Goal: Information Seeking & Learning: Learn about a topic

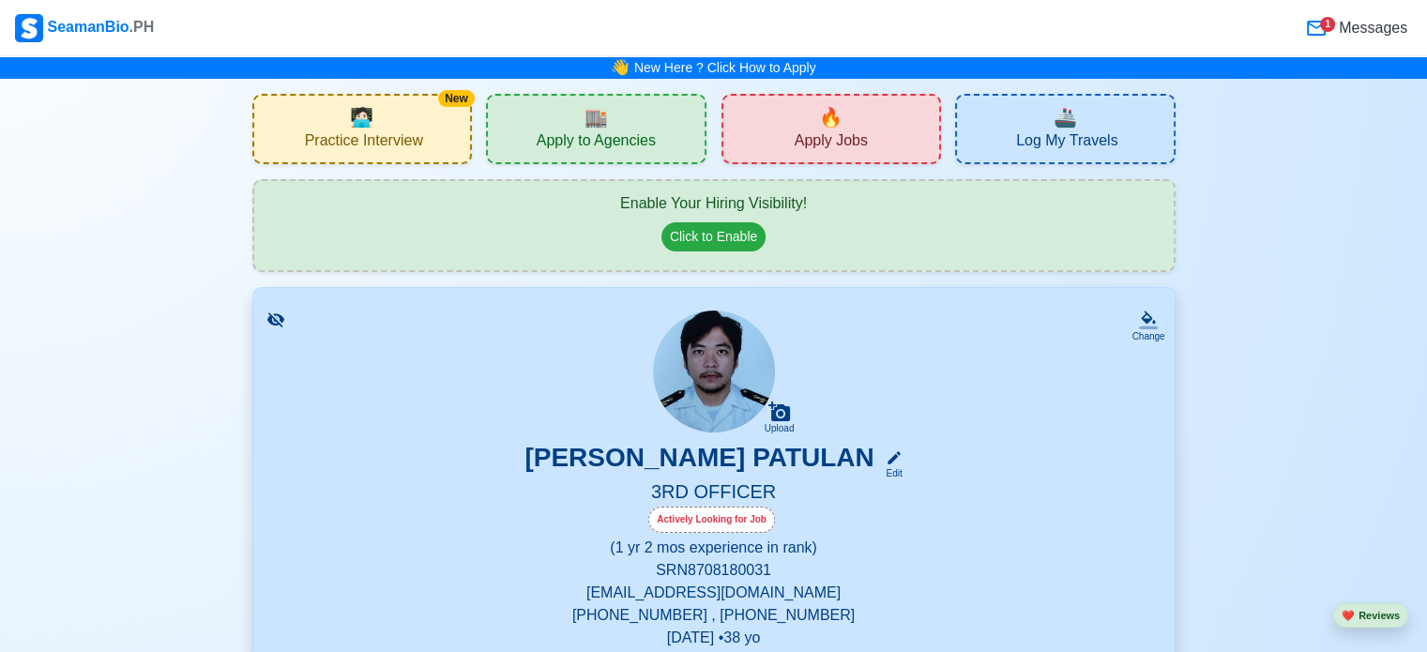
click at [378, 123] on div "New 🧑🏻‍💻 Practice Interview" at bounding box center [362, 129] width 220 height 70
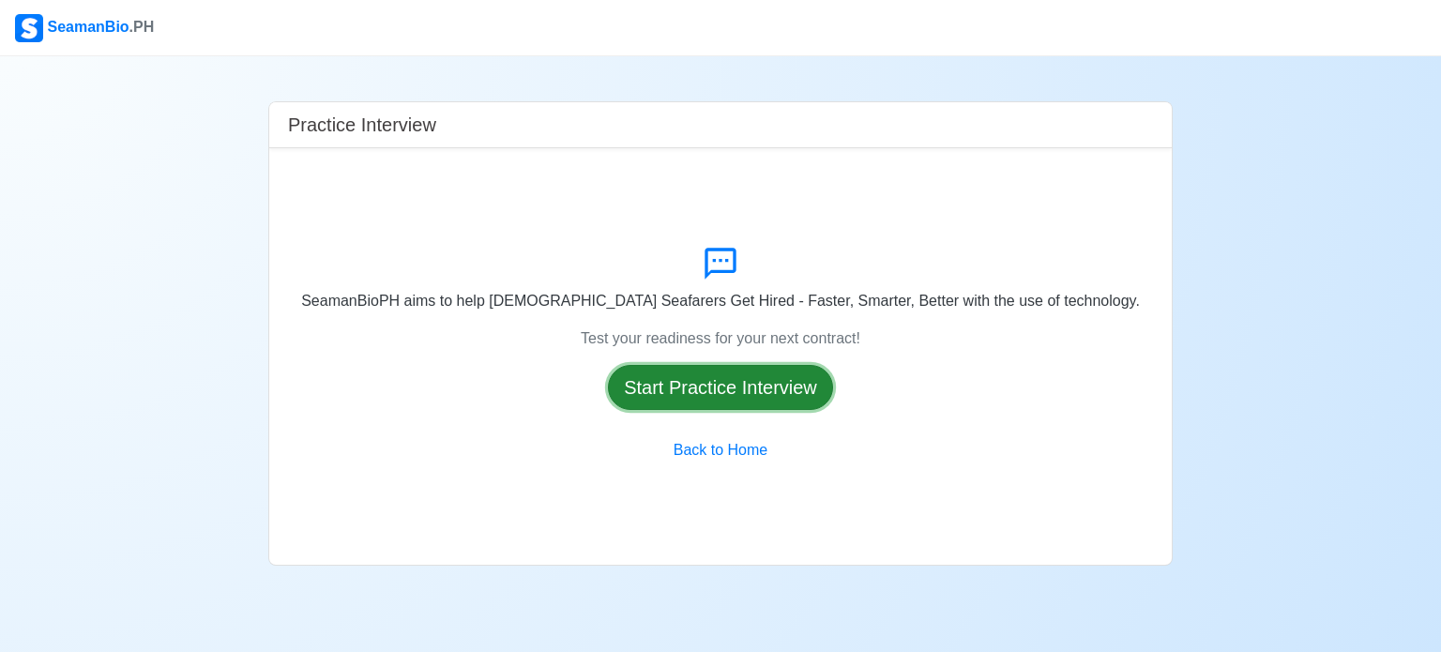
click at [723, 401] on button "Start Practice Interview" at bounding box center [720, 387] width 225 height 45
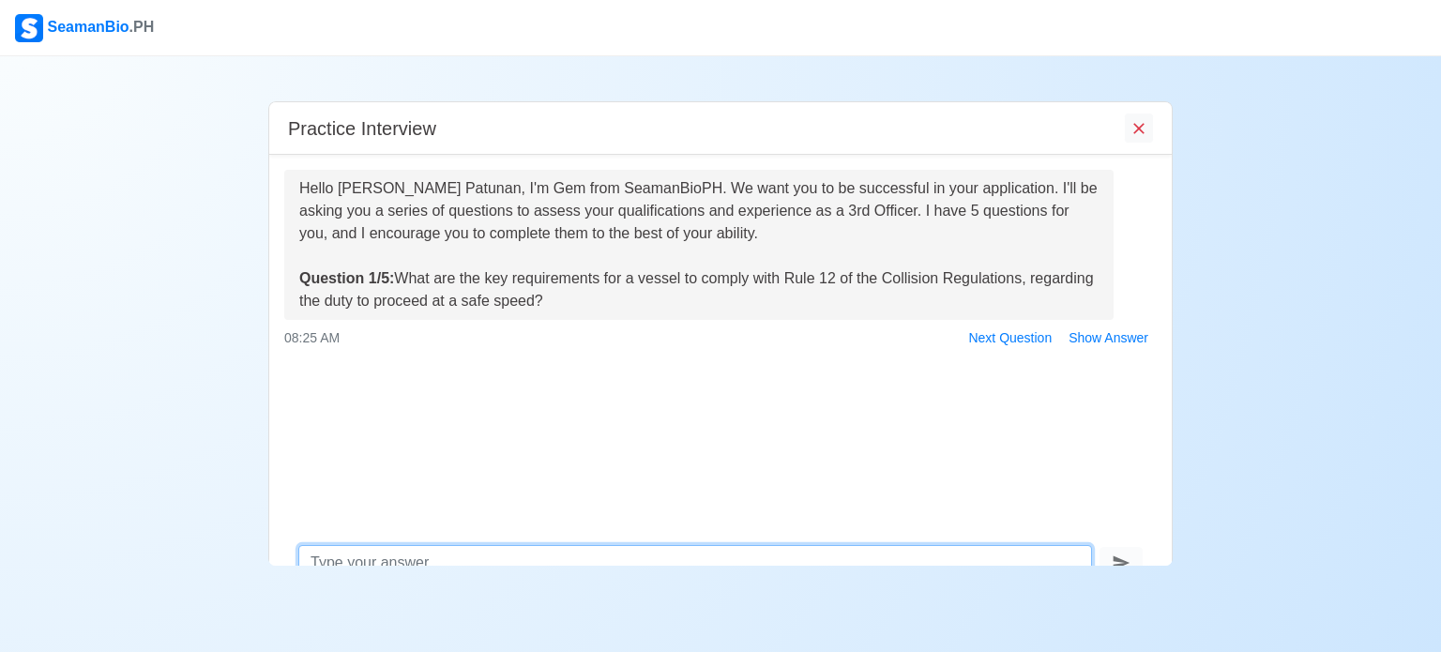
scroll to position [31, 0]
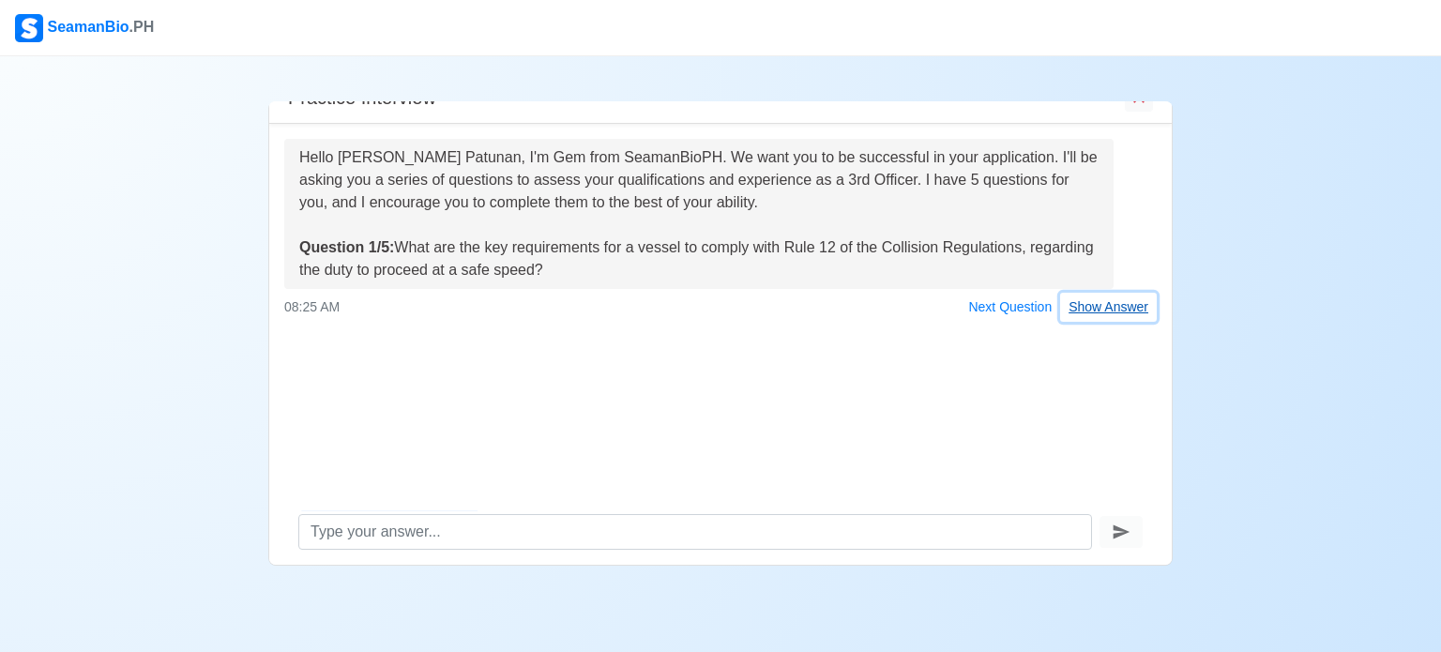
click at [1115, 316] on button "Show Answer" at bounding box center [1108, 307] width 97 height 29
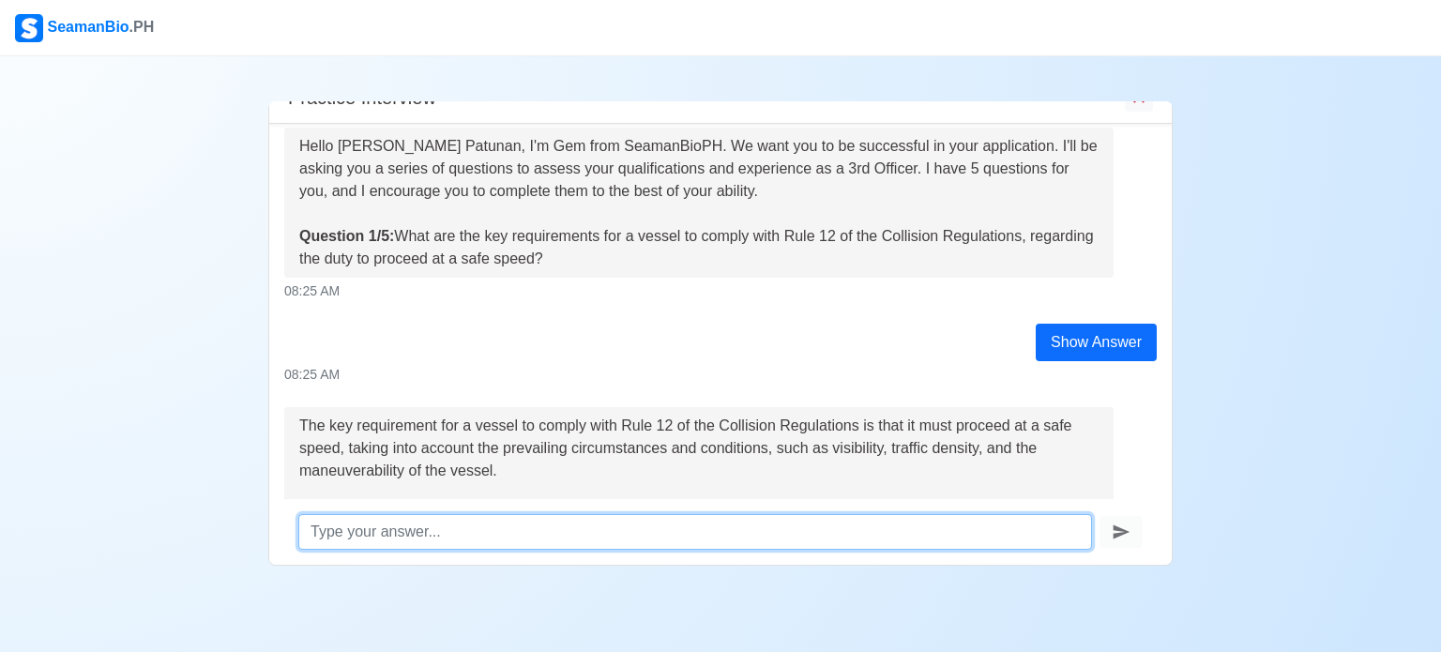
scroll to position [0, 0]
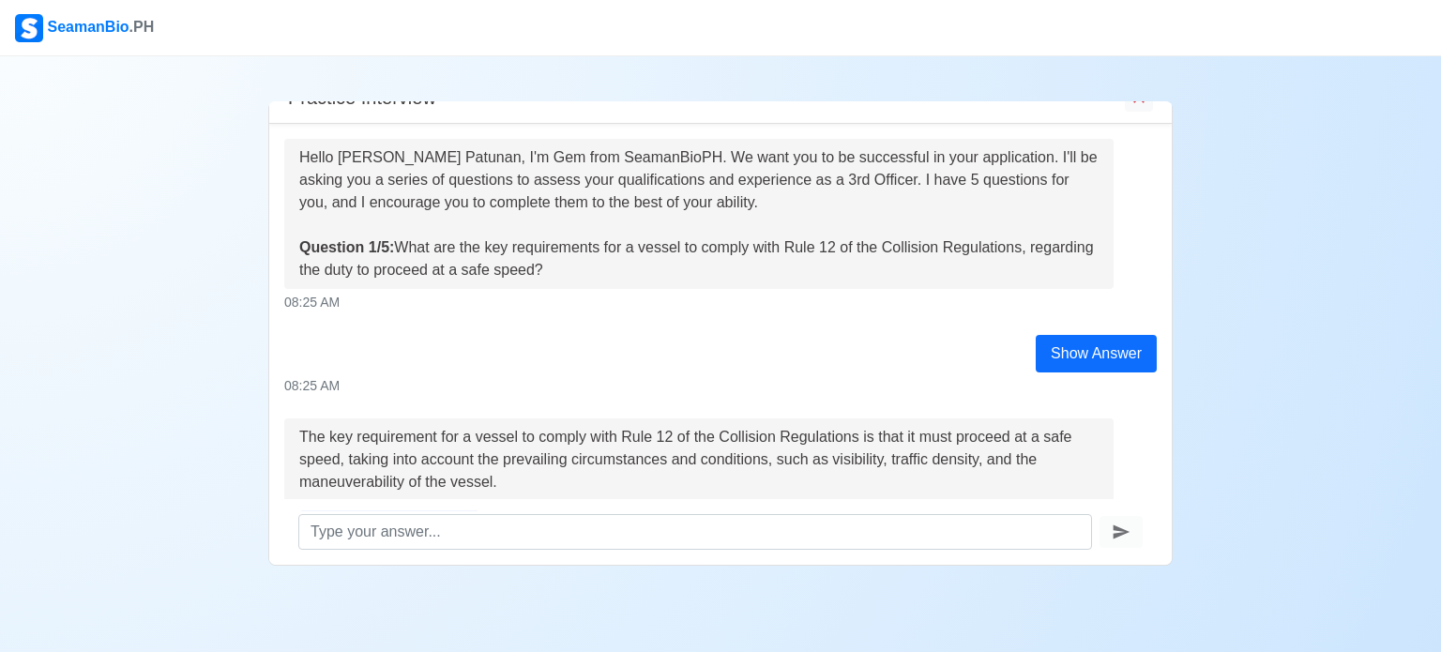
click at [1074, 347] on div "Show Answer" at bounding box center [1096, 354] width 121 height 38
click at [1051, 346] on div "Show Answer" at bounding box center [1096, 354] width 121 height 38
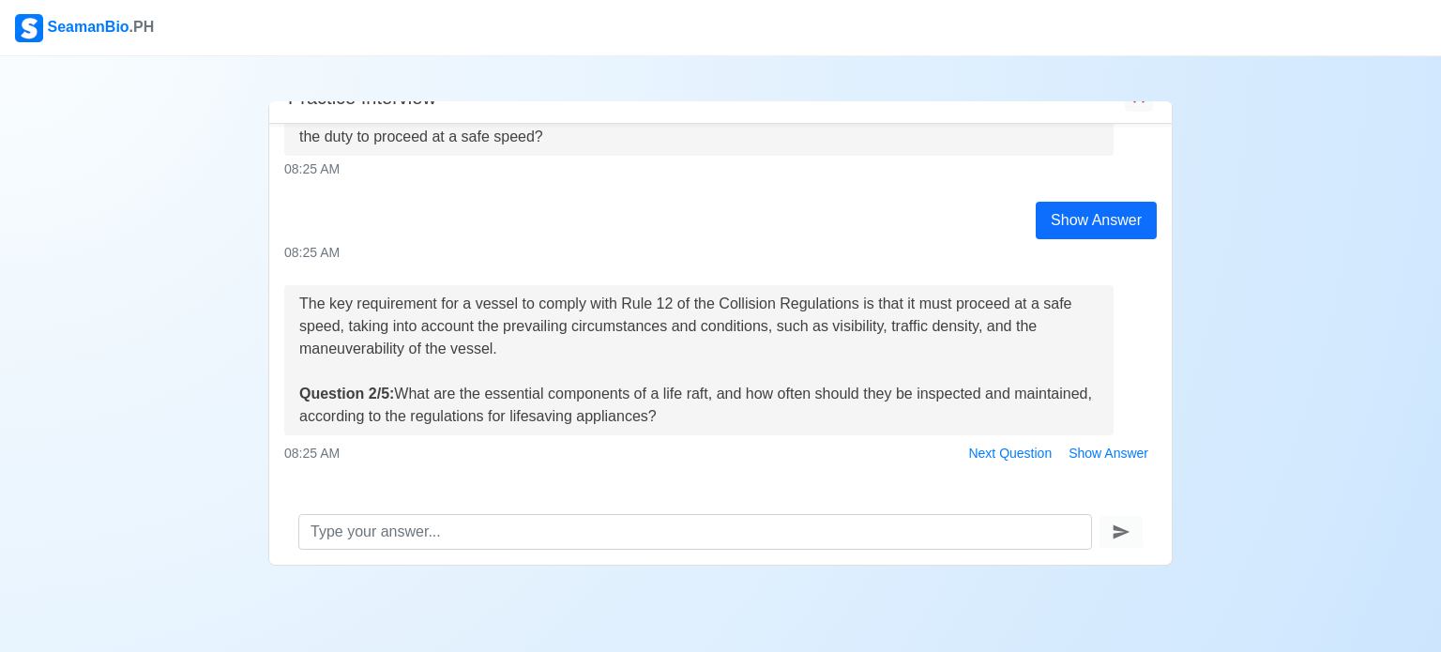
scroll to position [161, 0]
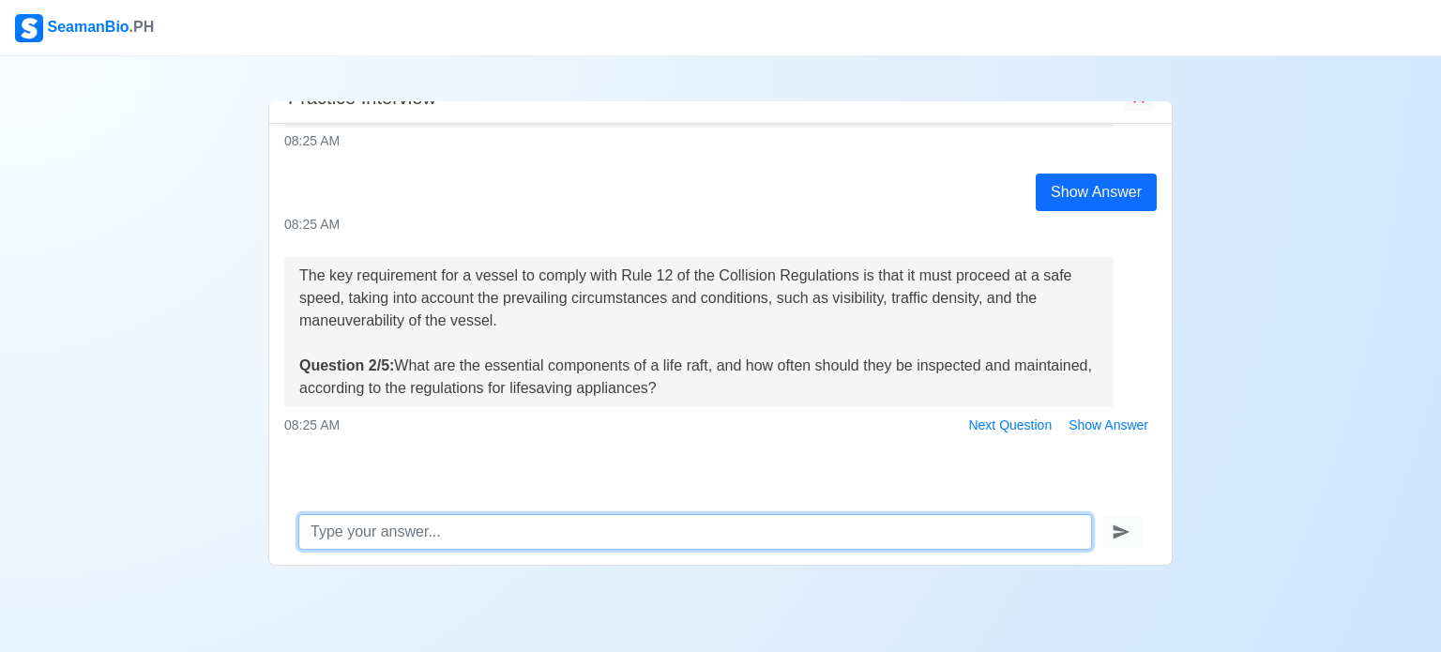
click at [509, 541] on textarea at bounding box center [695, 532] width 794 height 36
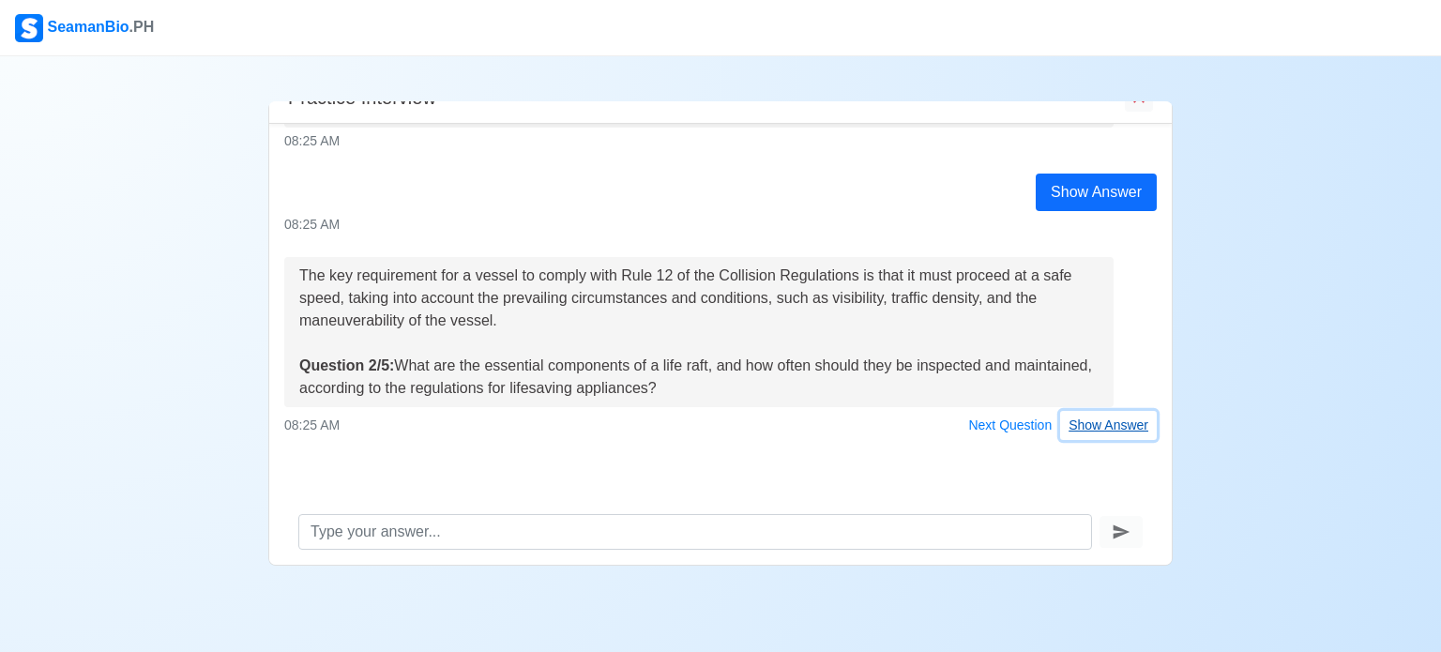
click at [1081, 431] on button "Show Answer" at bounding box center [1108, 425] width 97 height 29
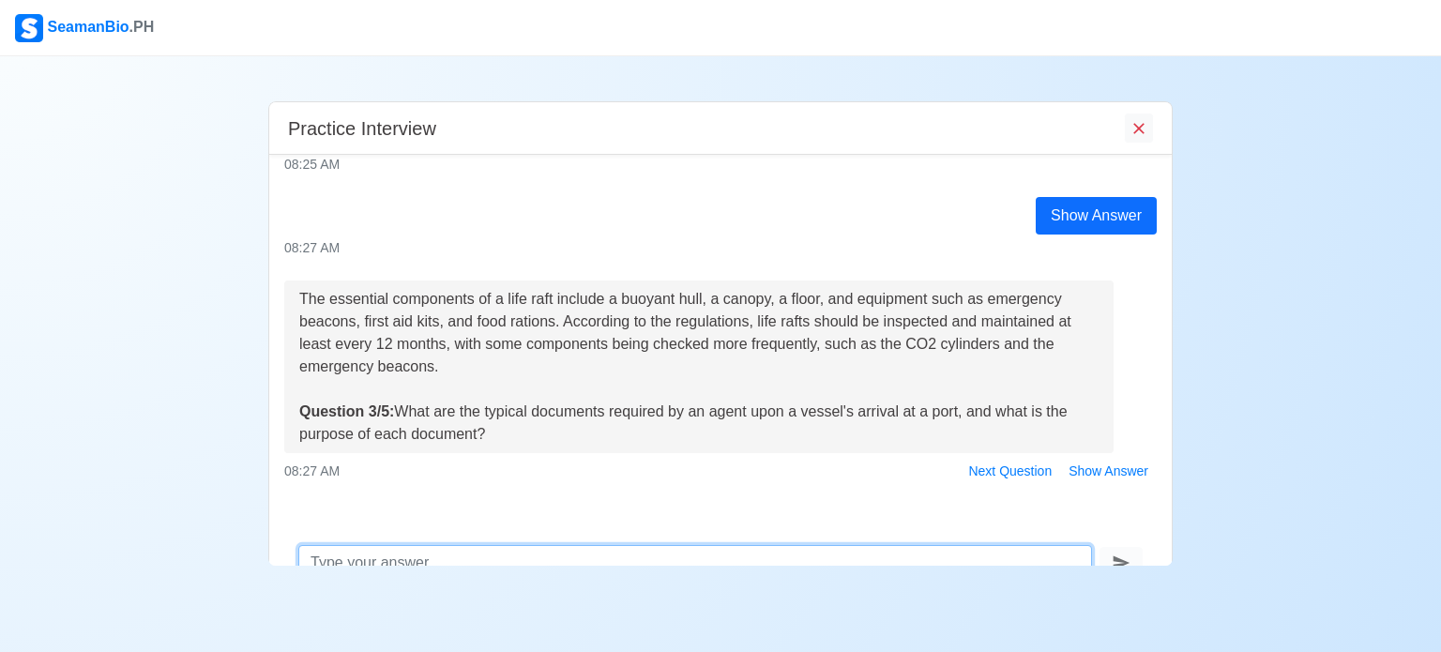
scroll to position [463, 0]
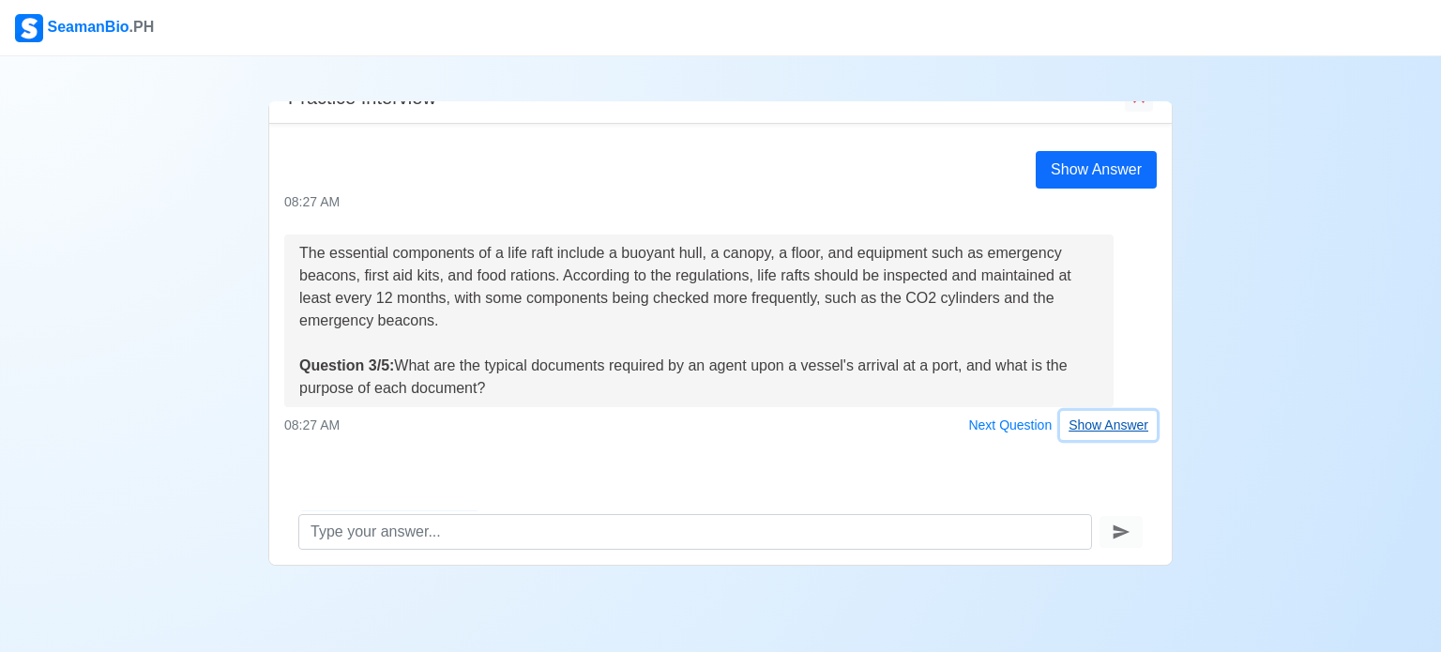
click at [1082, 427] on button "Show Answer" at bounding box center [1108, 425] width 97 height 29
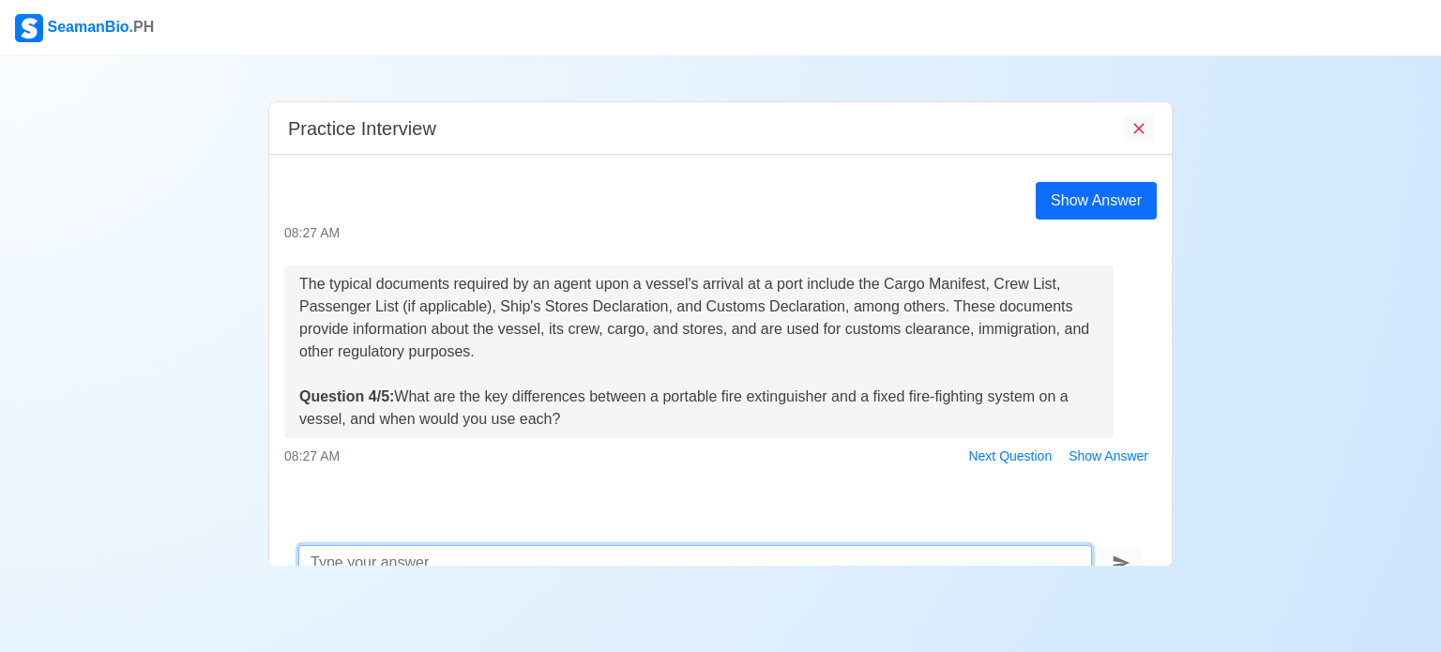
scroll to position [766, 0]
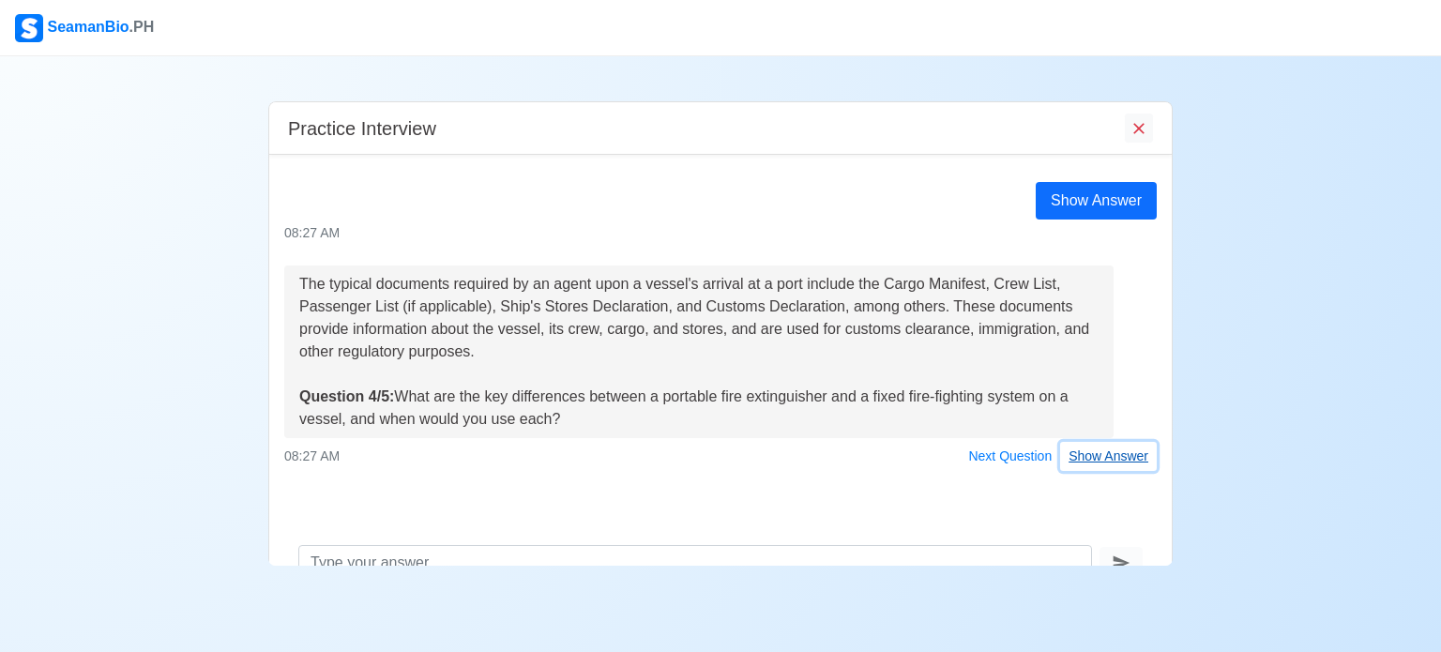
click at [1079, 451] on button "Show Answer" at bounding box center [1108, 456] width 97 height 29
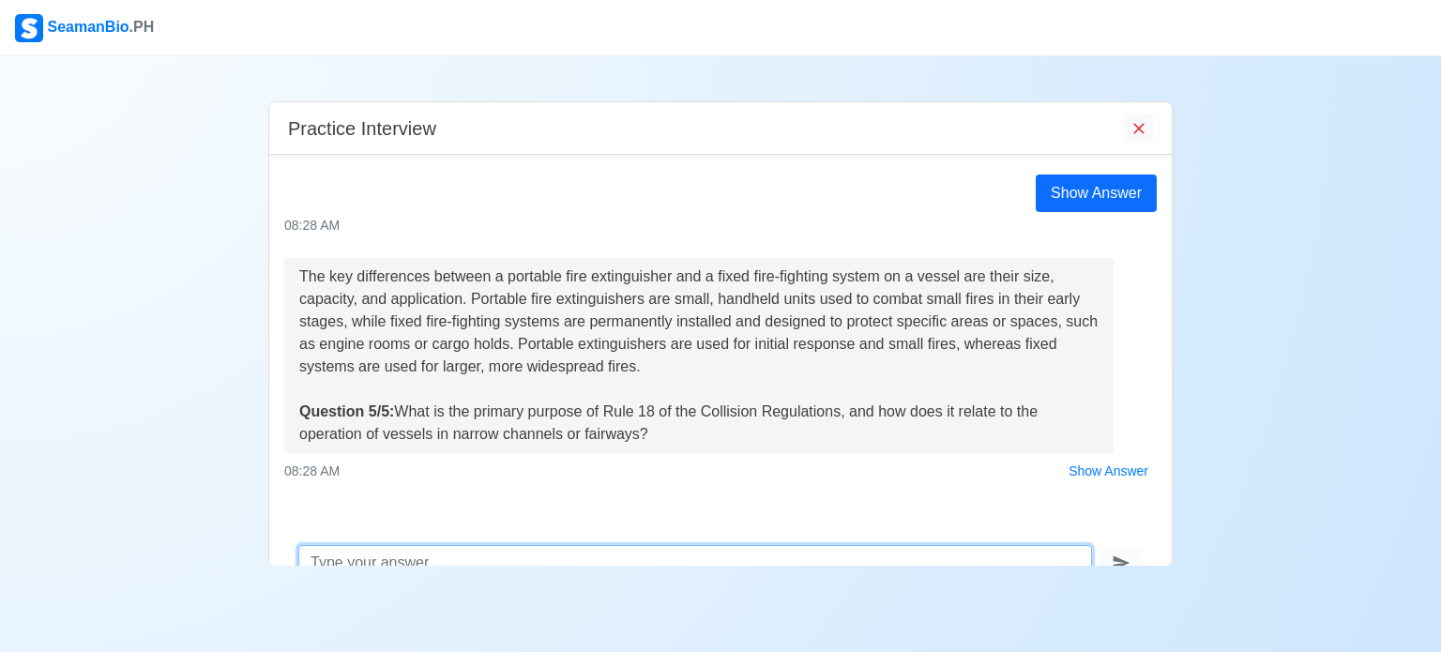
scroll to position [1090, 0]
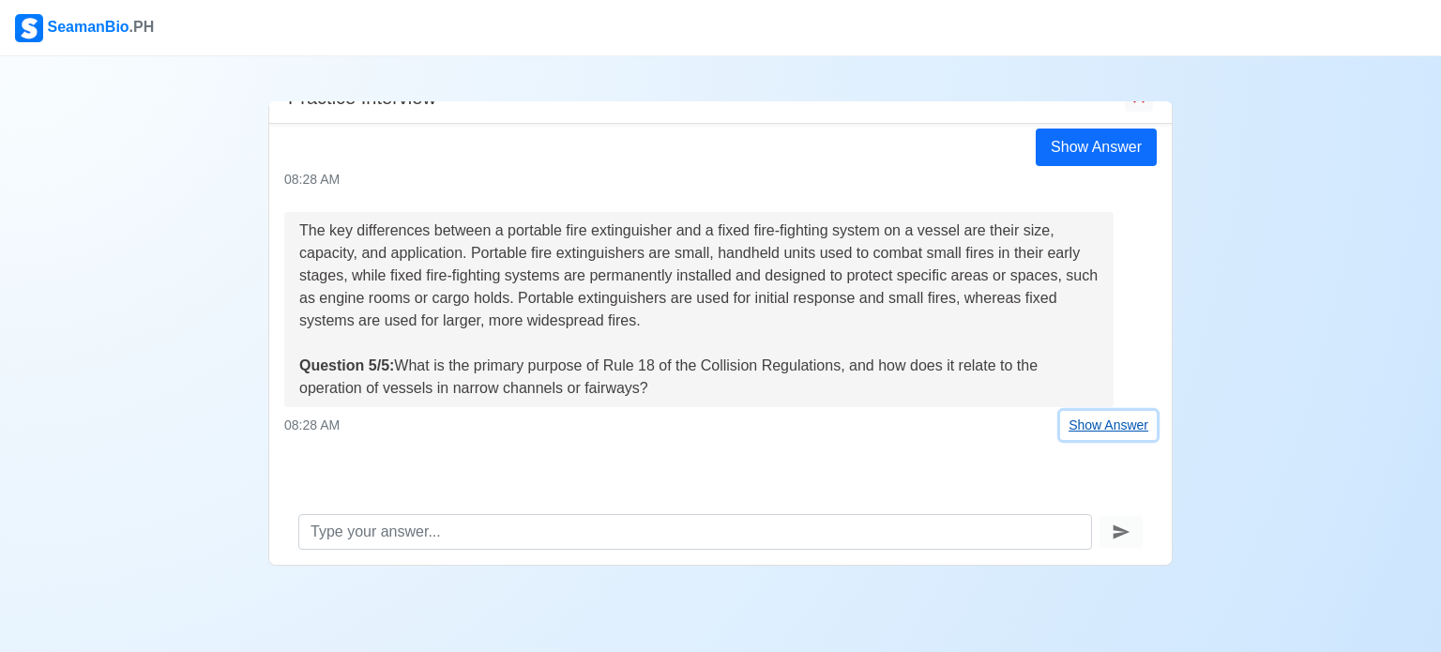
click at [1113, 431] on button "Show Answer" at bounding box center [1108, 425] width 97 height 29
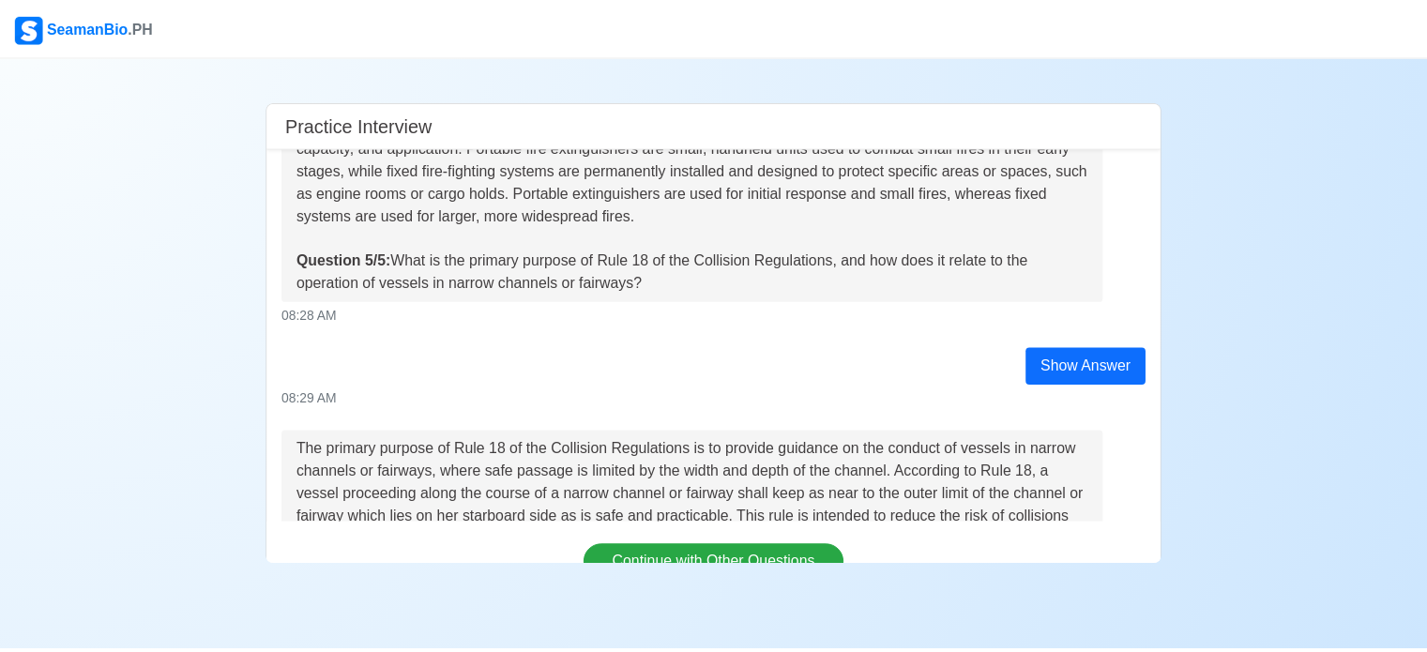
scroll to position [1460, 0]
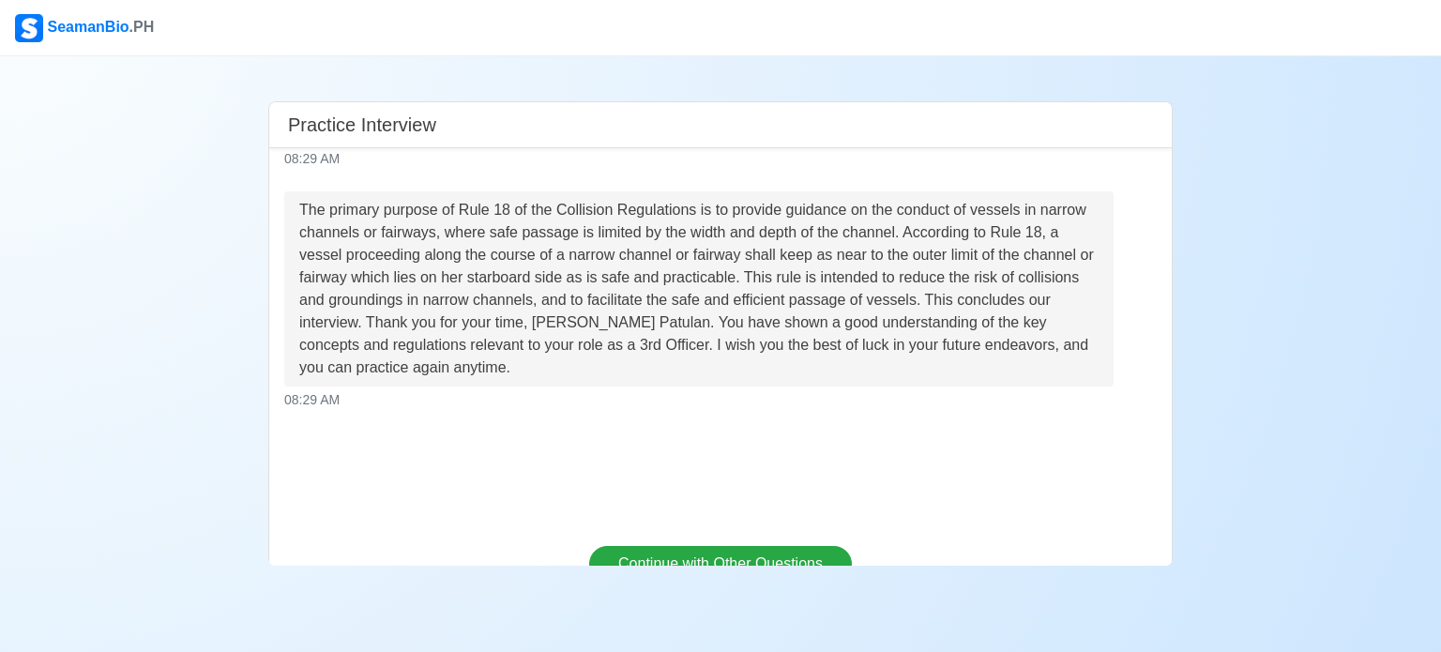
drag, startPoint x: 216, startPoint y: 59, endPoint x: 199, endPoint y: 75, distance: 23.2
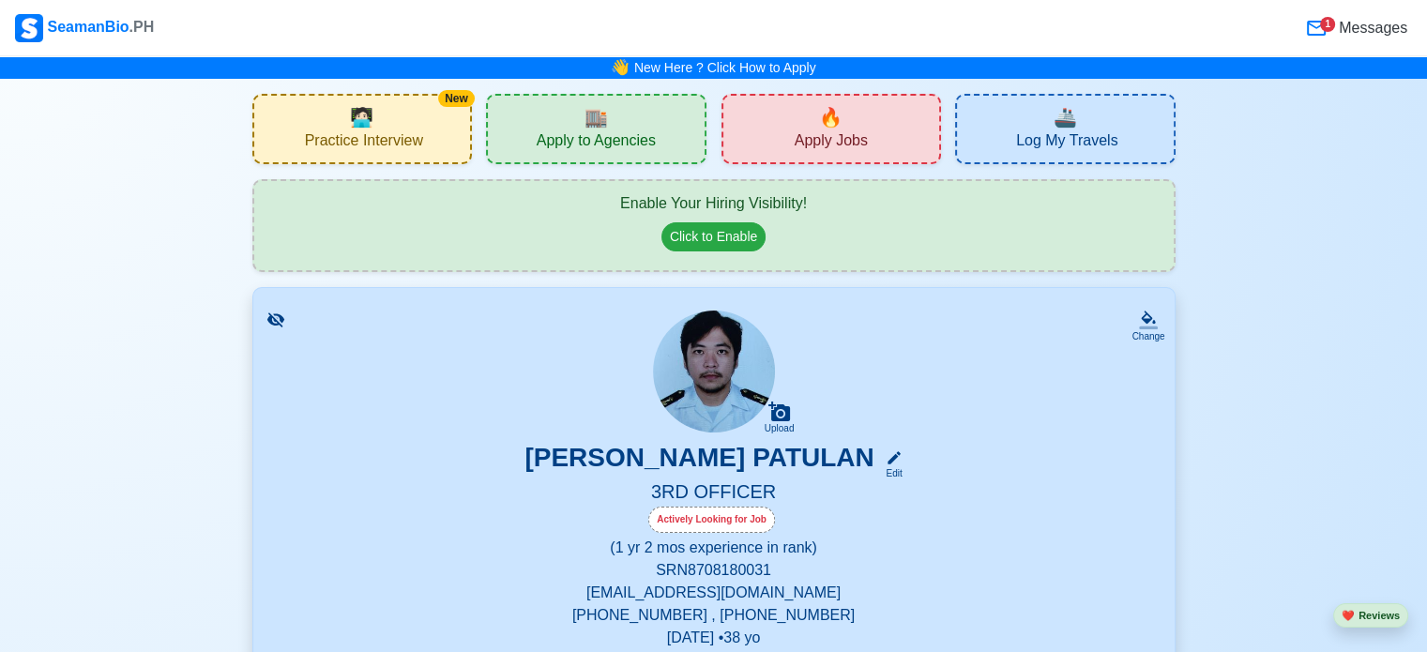
click at [797, 134] on span "Apply Jobs" at bounding box center [831, 142] width 73 height 23
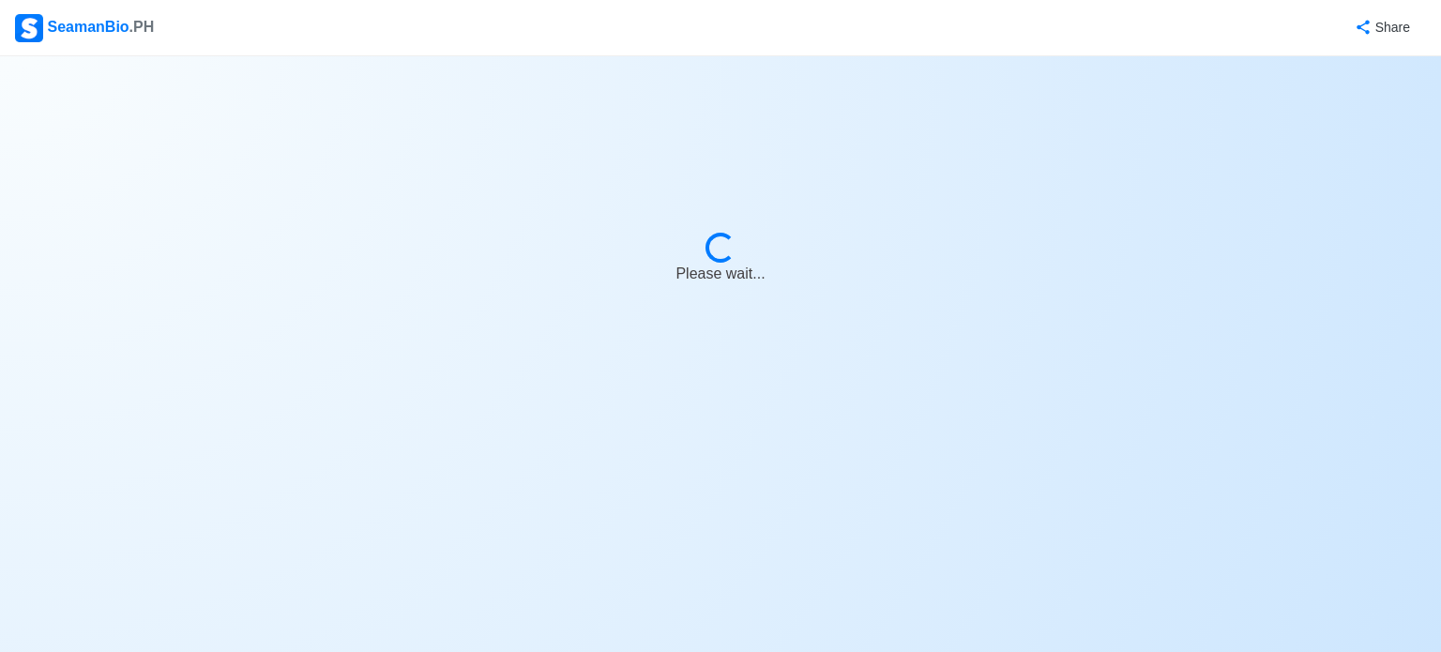
select select "3rd Officer"
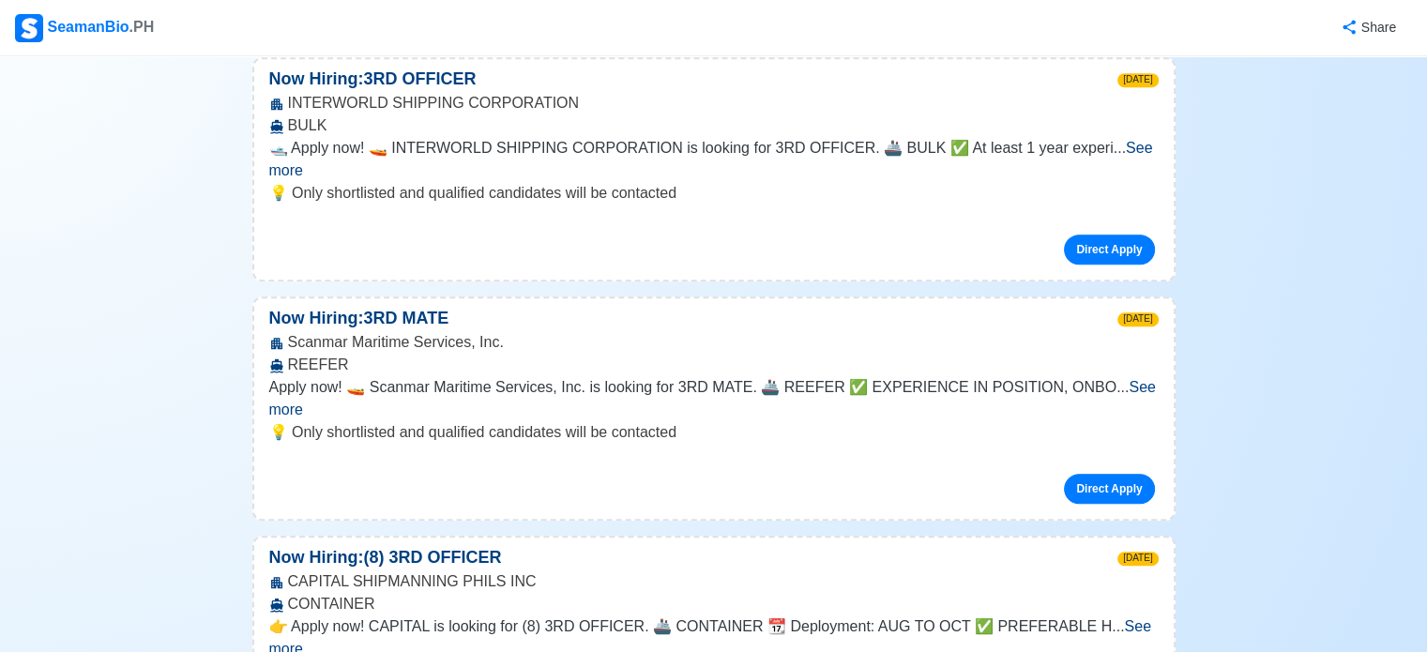
scroll to position [1032, 0]
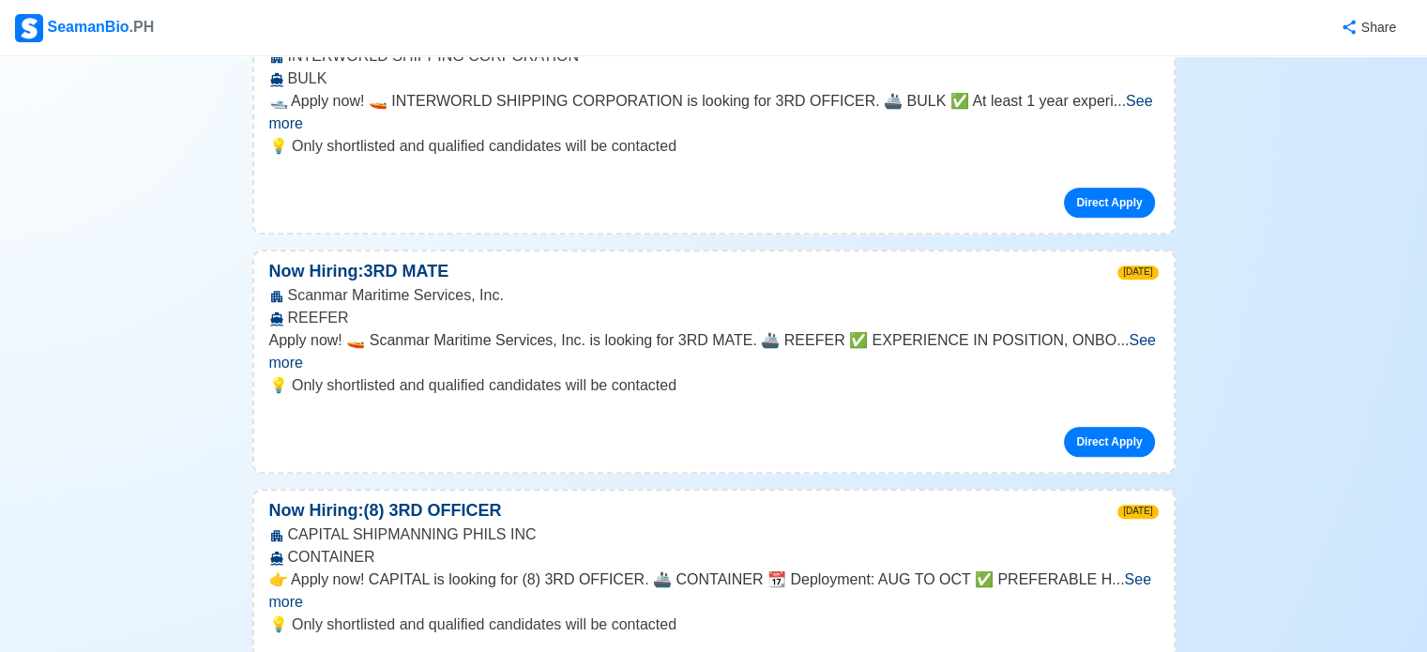
click at [788, 332] on span "Apply now! 🚤 Scanmar Maritime Services, Inc. is looking for 3RD MATE. 🚢 REEFER …" at bounding box center [692, 340] width 847 height 16
click at [1112, 332] on span "See more" at bounding box center [712, 351] width 887 height 38
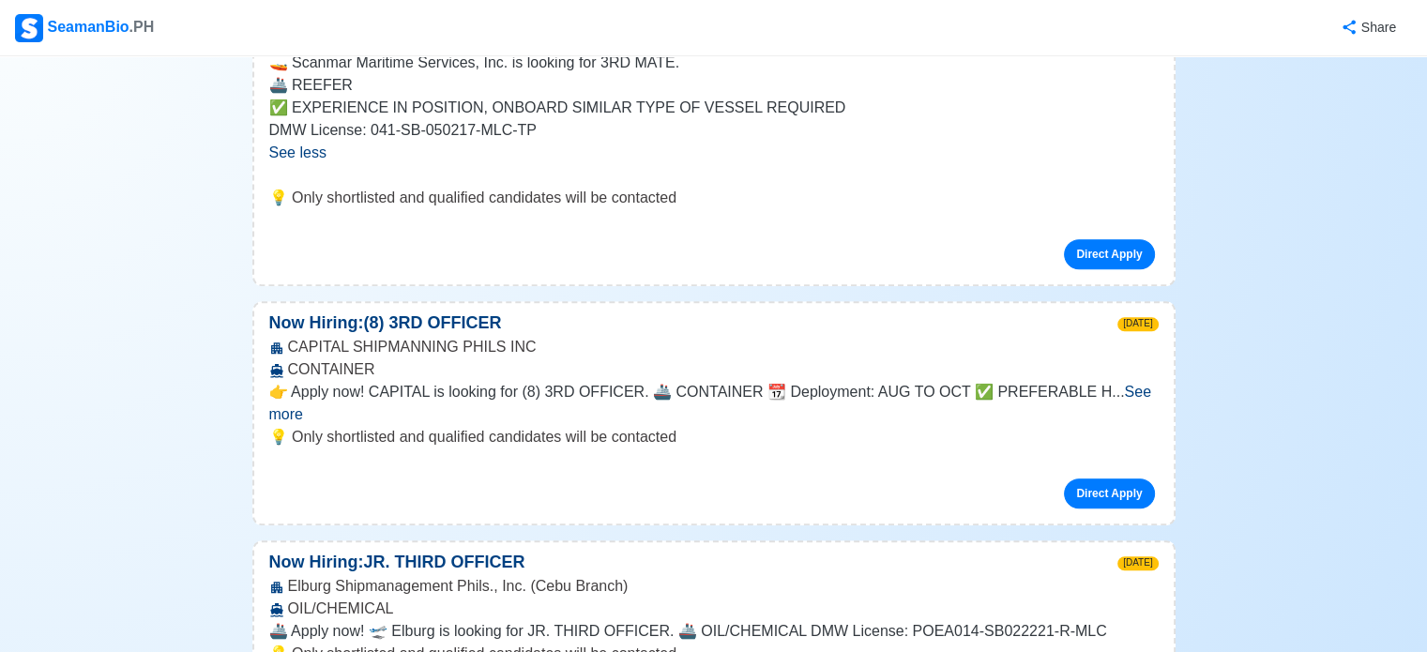
scroll to position [1407, 0]
